Goal: Transaction & Acquisition: Purchase product/service

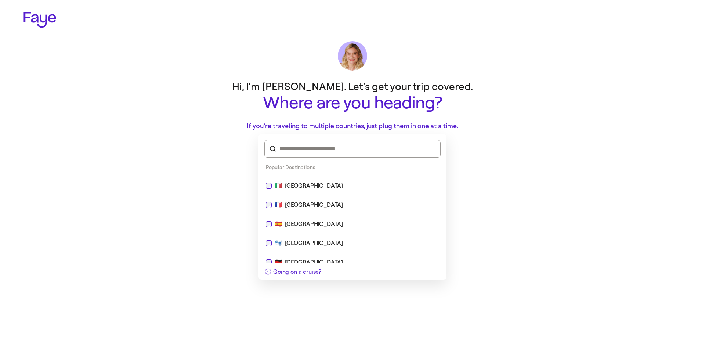
click at [302, 182] on div "🇮🇹 [GEOGRAPHIC_DATA]" at bounding box center [352, 185] width 173 height 9
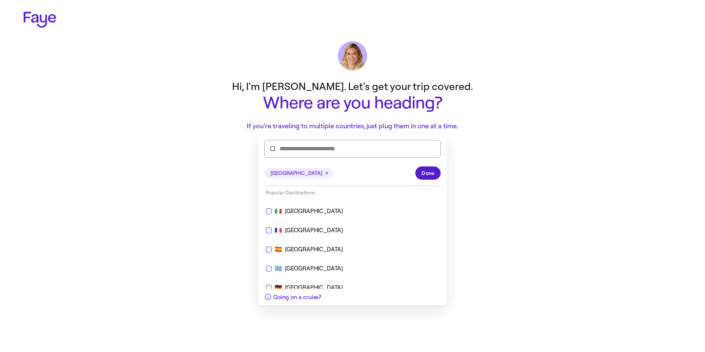
click at [307, 226] on div "🇫🇷 [GEOGRAPHIC_DATA]" at bounding box center [352, 230] width 173 height 9
click at [294, 209] on div "[GEOGRAPHIC_DATA]" at bounding box center [314, 211] width 58 height 9
click at [293, 209] on div "[GEOGRAPHIC_DATA]" at bounding box center [314, 211] width 58 height 9
type input "**********"
click at [434, 176] on span "Done" at bounding box center [428, 173] width 13 height 8
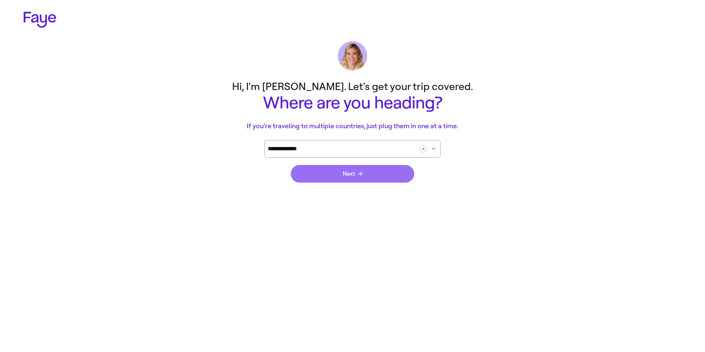
click at [351, 173] on span "Next" at bounding box center [353, 174] width 20 height 6
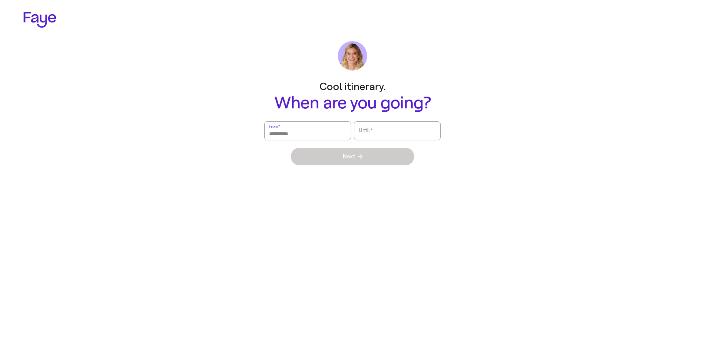
click at [301, 133] on input "From   *" at bounding box center [307, 130] width 77 height 17
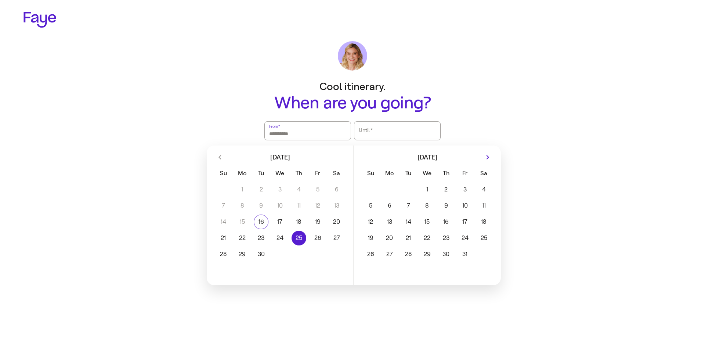
click at [300, 235] on button "25" at bounding box center [298, 238] width 19 height 15
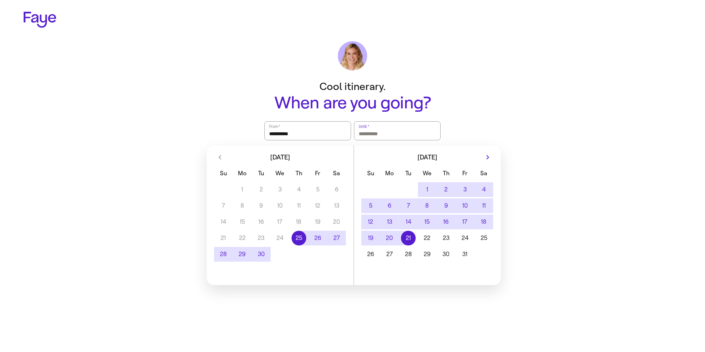
click at [409, 239] on button "21" at bounding box center [408, 238] width 19 height 15
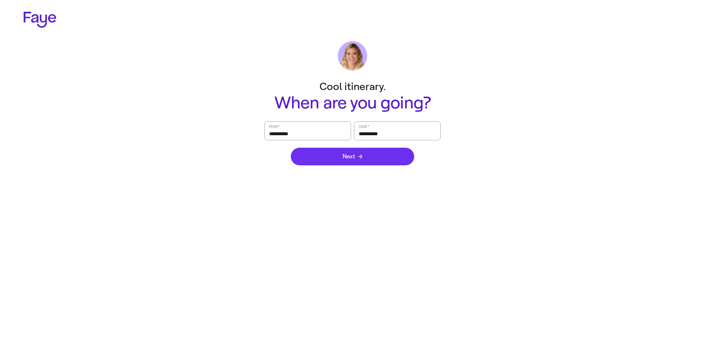
click at [376, 165] on button "Next" at bounding box center [352, 157] width 123 height 18
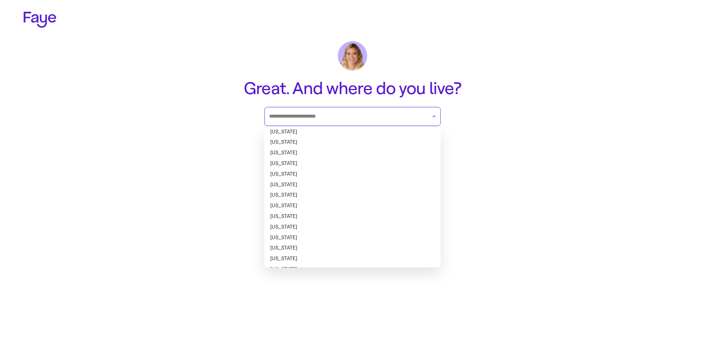
click at [326, 112] on input "text" at bounding box center [348, 116] width 158 height 11
click at [318, 188] on li "[US_STATE]" at bounding box center [352, 185] width 176 height 11
type input "********"
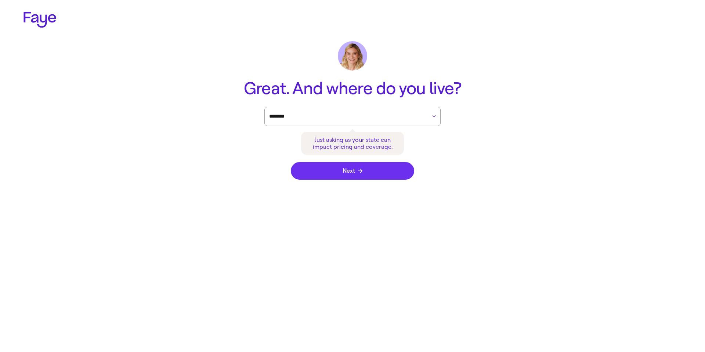
click at [357, 172] on span "Next" at bounding box center [353, 171] width 20 height 6
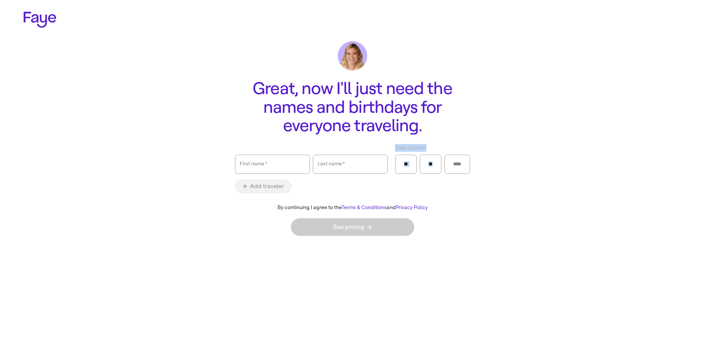
drag, startPoint x: 397, startPoint y: 147, endPoint x: 462, endPoint y: 152, distance: 65.9
click at [462, 152] on div "Date of birth *" at bounding box center [432, 159] width 75 height 30
click at [447, 145] on label "Date of birth *" at bounding box center [432, 148] width 75 height 8
click at [412, 159] on input "Date of birth *" at bounding box center [406, 164] width 12 height 11
drag, startPoint x: 430, startPoint y: 148, endPoint x: 379, endPoint y: 148, distance: 51.8
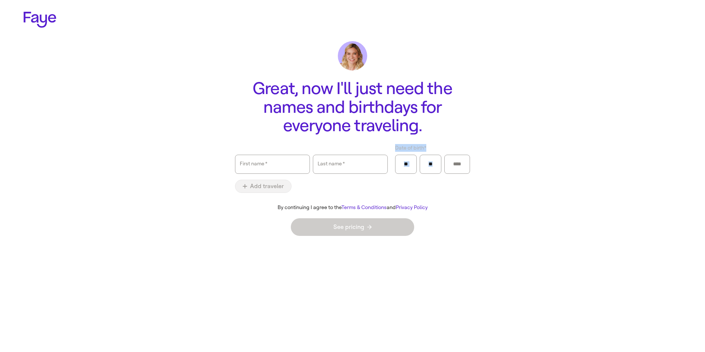
click at [379, 148] on div "First name   * Last name   * Date of birth *" at bounding box center [352, 159] width 235 height 30
click at [441, 144] on label "Date of birth *" at bounding box center [432, 148] width 75 height 8
click at [412, 159] on input "Date of birth *" at bounding box center [406, 164] width 12 height 11
click at [286, 169] on input "First name   *" at bounding box center [272, 164] width 65 height 17
type input "***"
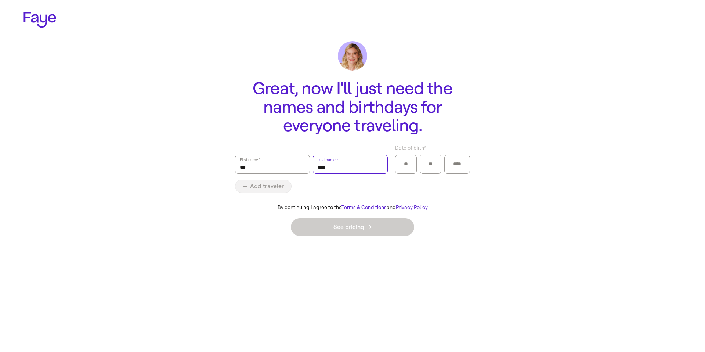
type input "****"
click at [405, 164] on input "Date of birth *" at bounding box center [406, 164] width 12 height 11
type input "**"
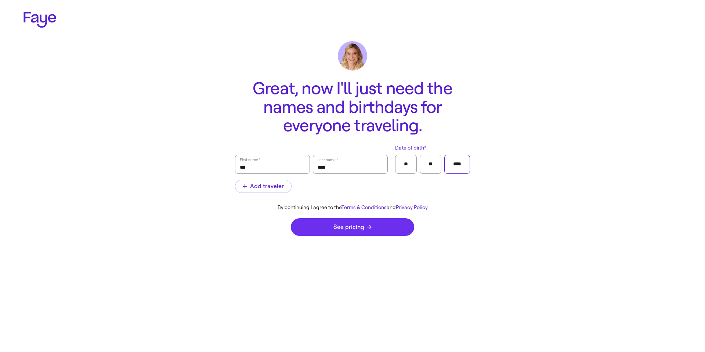
type input "****"
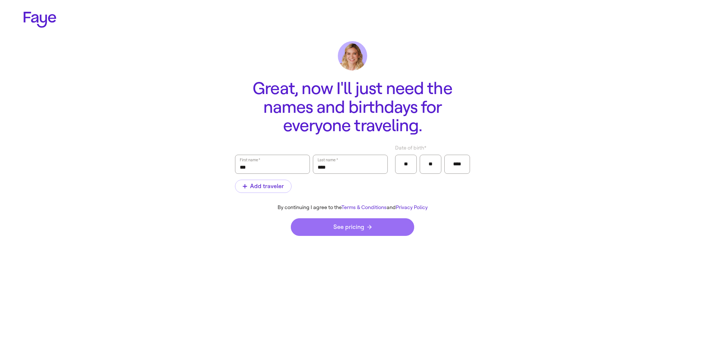
click at [350, 224] on span "See pricing" at bounding box center [352, 227] width 38 height 6
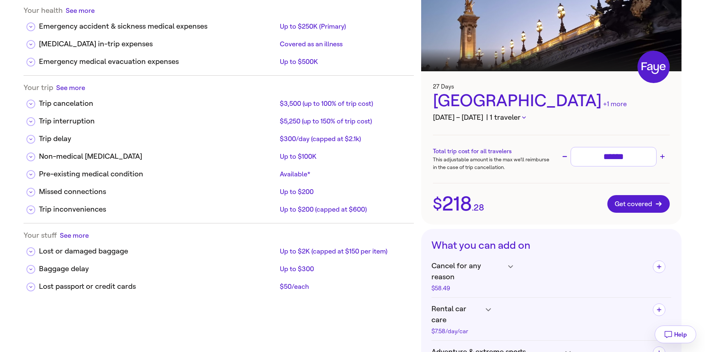
scroll to position [206, 0]
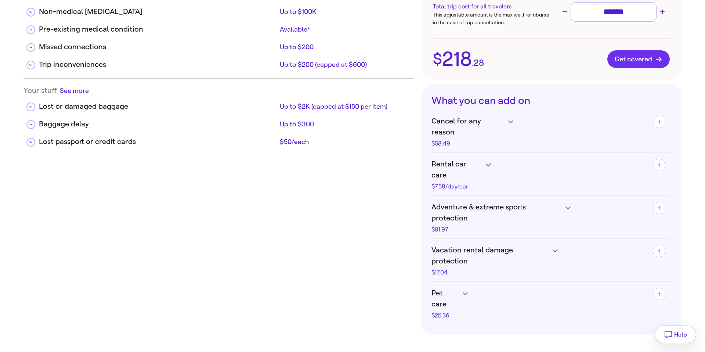
click at [632, 62] on span "Get covered" at bounding box center [639, 58] width 48 height 7
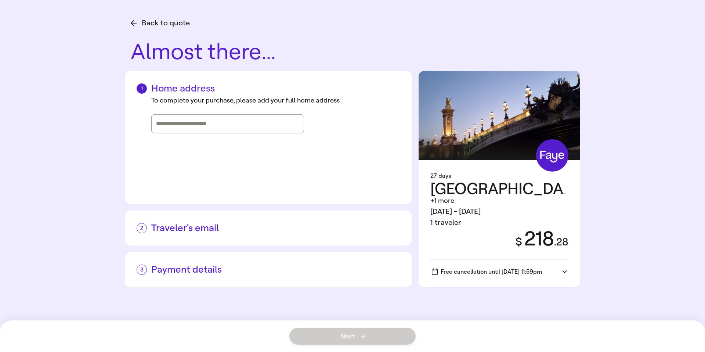
click at [194, 124] on input "Street address, city, state" at bounding box center [227, 123] width 143 height 11
click at [206, 122] on input "Street address, city, state" at bounding box center [227, 123] width 143 height 11
click at [190, 123] on input "Street address, city, state" at bounding box center [227, 123] width 143 height 11
click at [198, 127] on input "Street address, city, state" at bounding box center [227, 123] width 143 height 11
click at [184, 128] on input "*" at bounding box center [227, 123] width 143 height 11
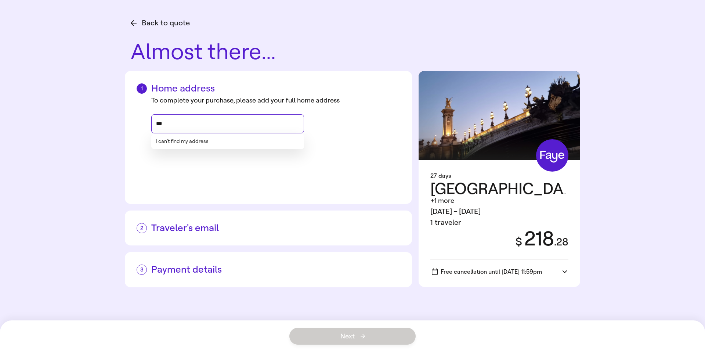
type input "****"
click at [177, 144] on button "I can’t find my address" at bounding box center [182, 141] width 53 height 6
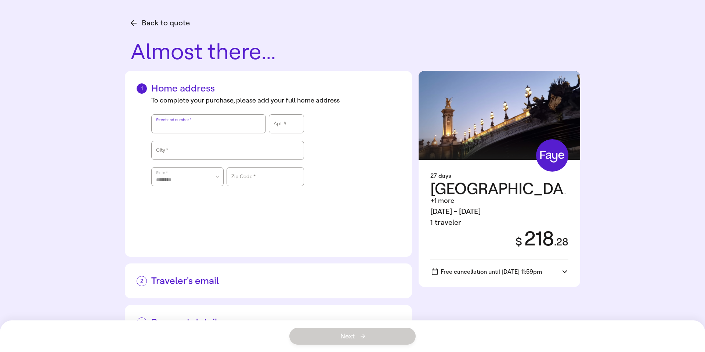
click at [187, 127] on input "Street and number" at bounding box center [208, 123] width 105 height 17
type input "**********"
type input "*****"
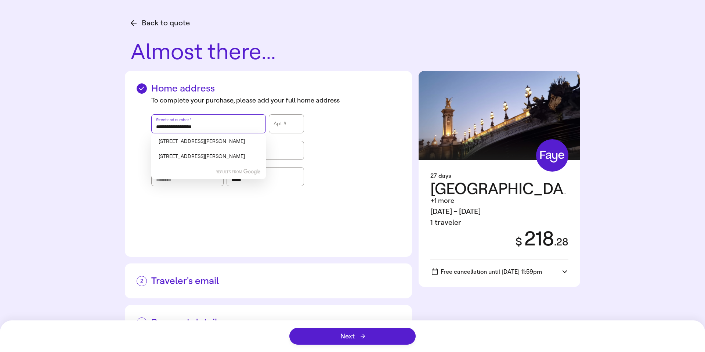
scroll to position [26, 0]
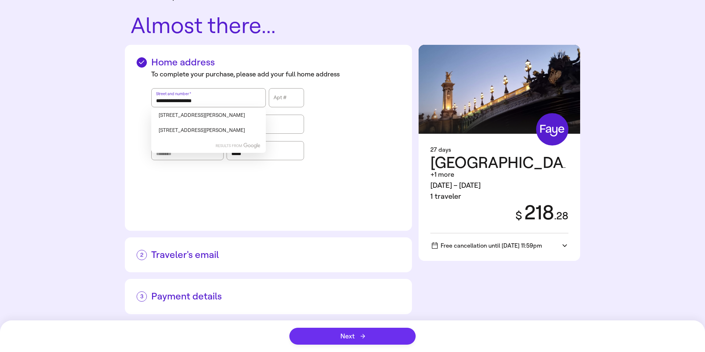
click at [339, 332] on button "Next" at bounding box center [352, 336] width 126 height 17
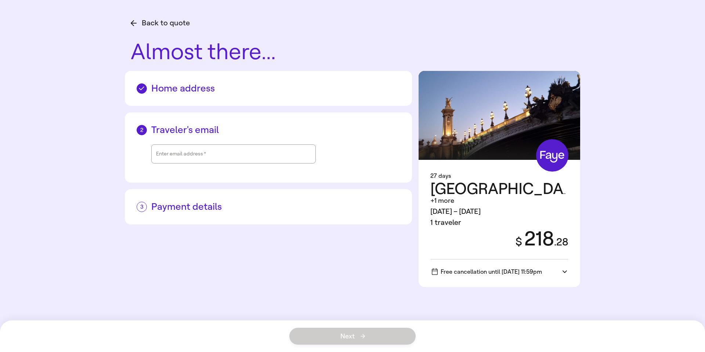
scroll to position [0, 0]
click at [200, 155] on div "Enter email address   *" at bounding box center [233, 154] width 155 height 18
type input "**********"
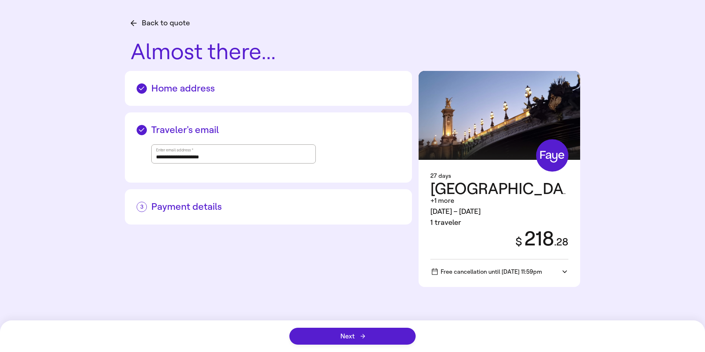
click at [211, 210] on h2 "Payment details" at bounding box center [269, 206] width 264 height 11
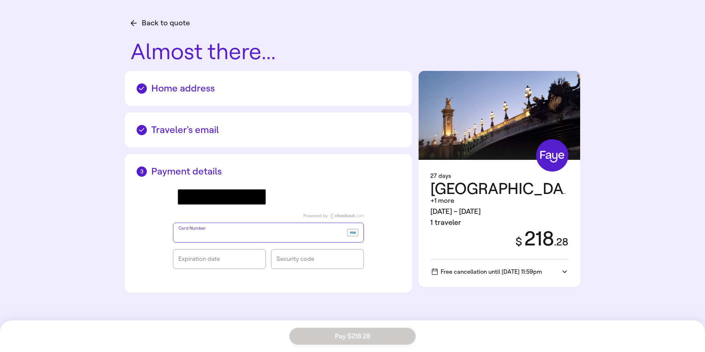
click at [139, 238] on div "@import url(//[DOMAIN_NAME][URL]) •••••• Card Number Expiration date Security c…" at bounding box center [269, 228] width 264 height 103
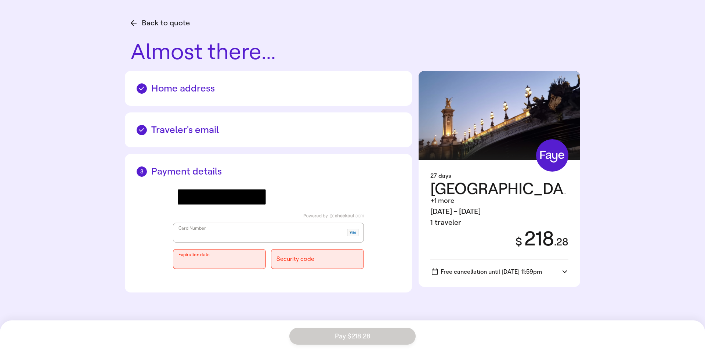
click at [165, 248] on div "@import url(//[DOMAIN_NAME][URL]) •••••• Card Number Expiration date Security c…" at bounding box center [269, 228] width 264 height 103
click at [157, 236] on div "@import url(//[DOMAIN_NAME][URL]) •••••• Card Number Expiration date Security c…" at bounding box center [269, 228] width 264 height 103
click at [134, 21] on icon "button" at bounding box center [134, 23] width 6 height 6
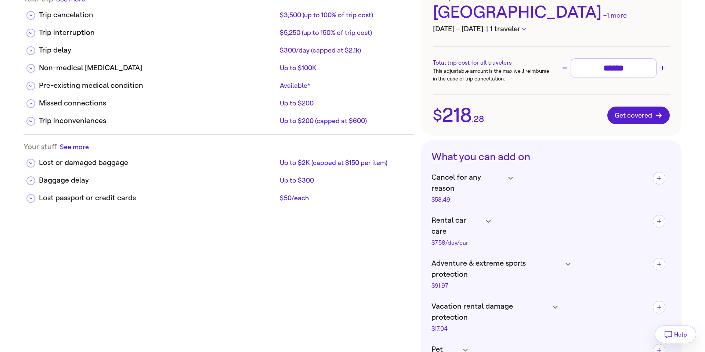
scroll to position [187, 0]
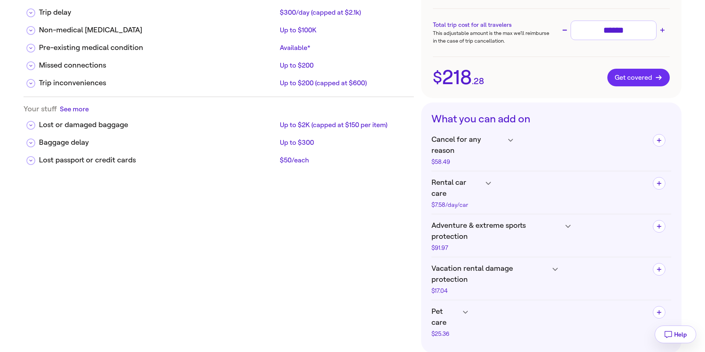
click at [625, 80] on span "Get covered" at bounding box center [639, 77] width 48 height 7
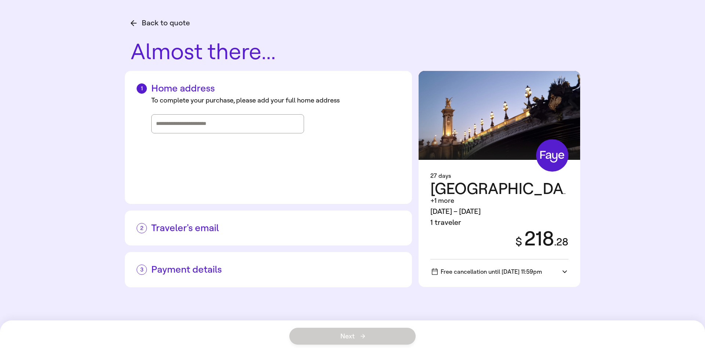
click at [214, 126] on input "Street address, city, state" at bounding box center [227, 123] width 143 height 11
click at [182, 124] on input "Street address, city, state" at bounding box center [227, 123] width 143 height 11
type input "***"
click at [173, 140] on button "I can’t find my address" at bounding box center [182, 141] width 53 height 6
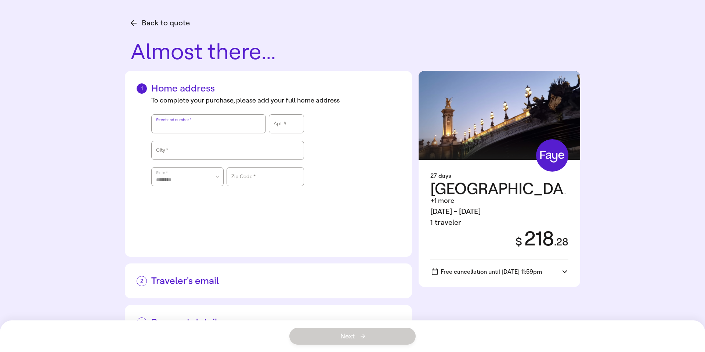
click at [181, 123] on input "Street and number" at bounding box center [208, 123] width 105 height 17
type input "**********"
type input "*****"
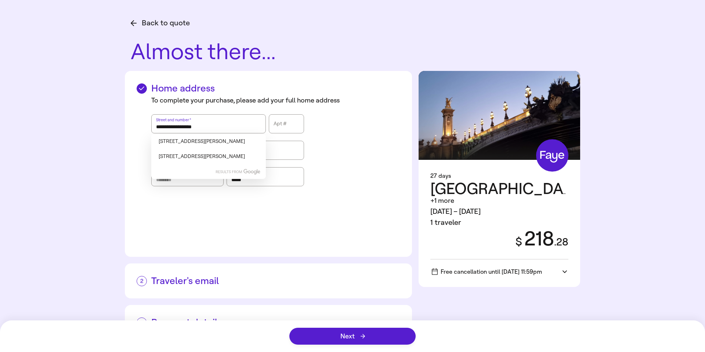
click at [257, 223] on div "**********" at bounding box center [269, 169] width 264 height 151
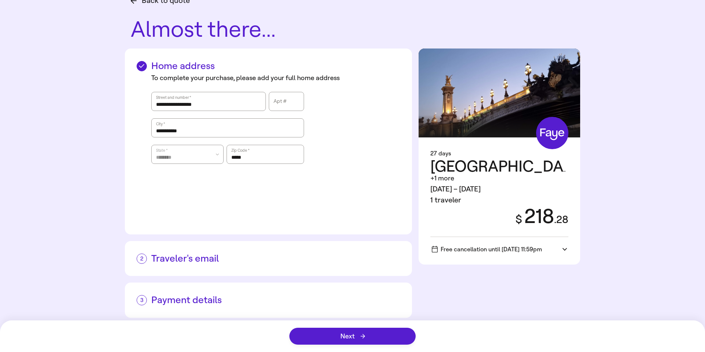
scroll to position [26, 0]
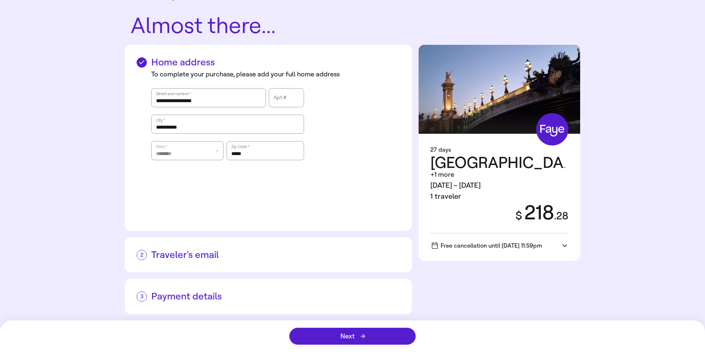
click at [218, 255] on h2 "Traveler's email" at bounding box center [269, 254] width 264 height 11
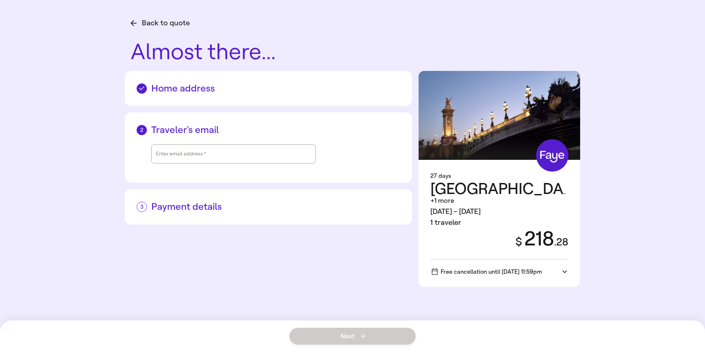
scroll to position [0, 0]
click at [197, 158] on input "Enter email address   *" at bounding box center [233, 153] width 155 height 17
type input "**********"
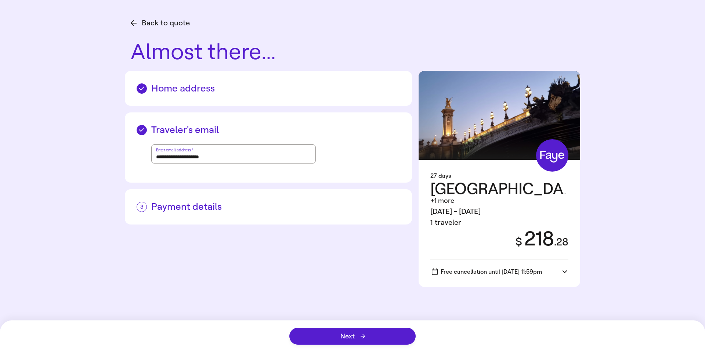
click at [208, 206] on h2 "Payment details" at bounding box center [269, 206] width 264 height 11
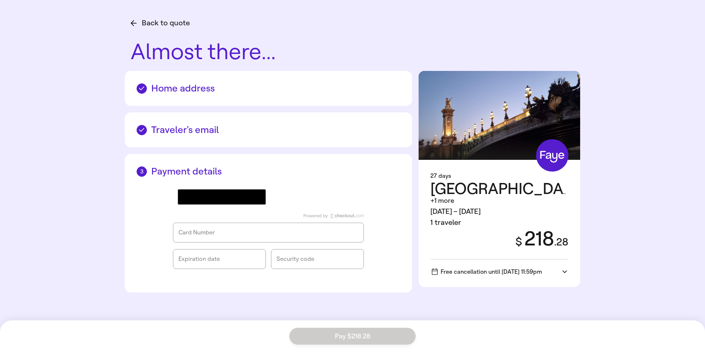
click at [198, 256] on div "Expiration date" at bounding box center [219, 258] width 82 height 7
click at [131, 242] on div "Payment details @import url(//[DOMAIN_NAME][URL]) •••••• Card Number Expiration…" at bounding box center [268, 223] width 287 height 138
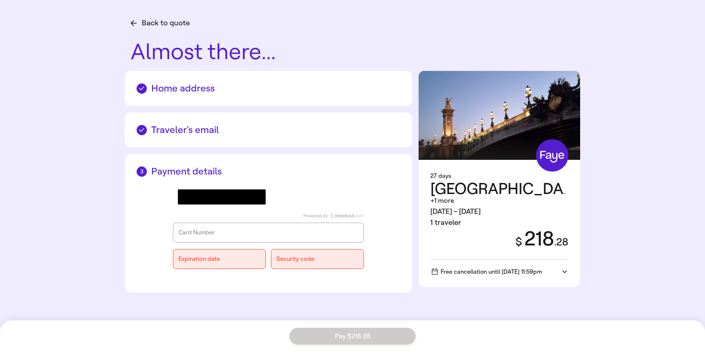
click at [156, 253] on div "@import url(//[DOMAIN_NAME][URL]) •••••• Card Number Expiration date Security c…" at bounding box center [269, 228] width 264 height 103
click at [209, 230] on div "Card Number" at bounding box center [268, 232] width 180 height 7
click at [149, 238] on div "@import url(//[DOMAIN_NAME][URL]) •••••• Card Number Expiration date Security c…" at bounding box center [269, 228] width 264 height 103
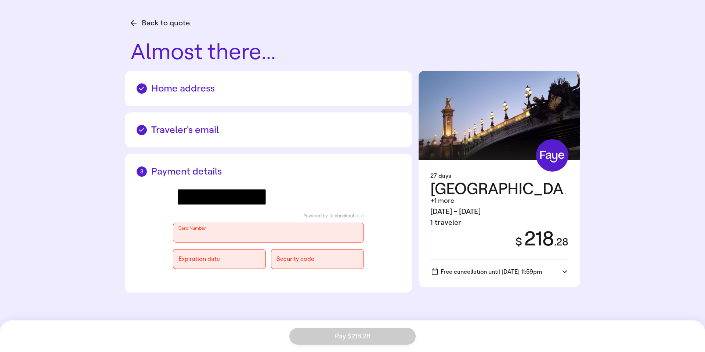
click at [147, 226] on div "@import url(//[DOMAIN_NAME][URL]) •••••• Card Number Expiration date Security c…" at bounding box center [269, 228] width 264 height 103
click at [153, 236] on div "@import url(//[DOMAIN_NAME][URL]) •••••• Card Number Expiration date Security c…" at bounding box center [269, 228] width 264 height 103
click at [206, 253] on div "Expiration date" at bounding box center [219, 259] width 93 height 20
click at [163, 251] on div "@import url(//[DOMAIN_NAME][URL]) •••••• Card Number Expiration date Security c…" at bounding box center [269, 228] width 264 height 103
click at [157, 251] on div "@import url(//[DOMAIN_NAME][URL]) •••••• Card Number Expiration date Security c…" at bounding box center [269, 228] width 264 height 103
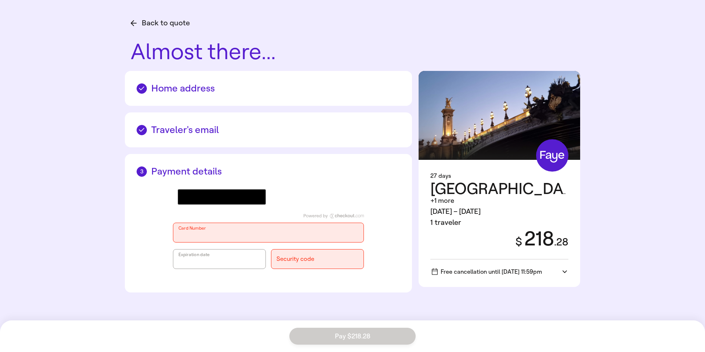
click at [154, 230] on div "@import url(//[DOMAIN_NAME][URL]) •••••• Card Number Expiration date Security c…" at bounding box center [269, 228] width 264 height 103
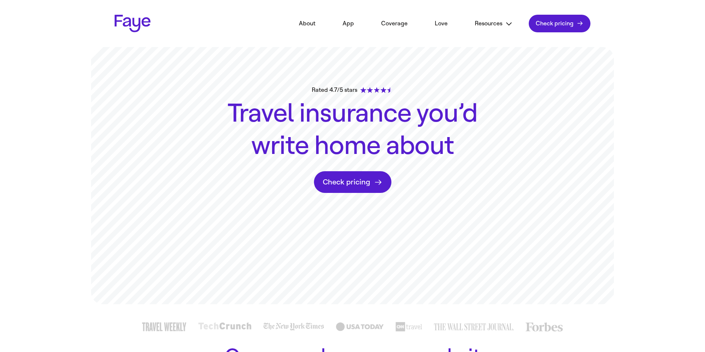
click at [543, 26] on link "Check pricing" at bounding box center [560, 24] width 62 height 18
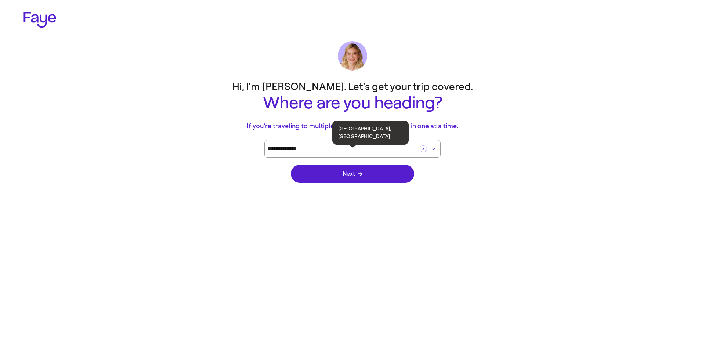
click at [329, 155] on div "**********" at bounding box center [352, 149] width 176 height 18
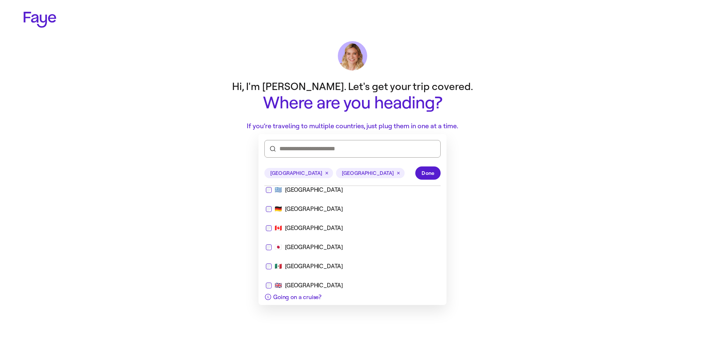
scroll to position [82, 0]
